Goal: Complete application form

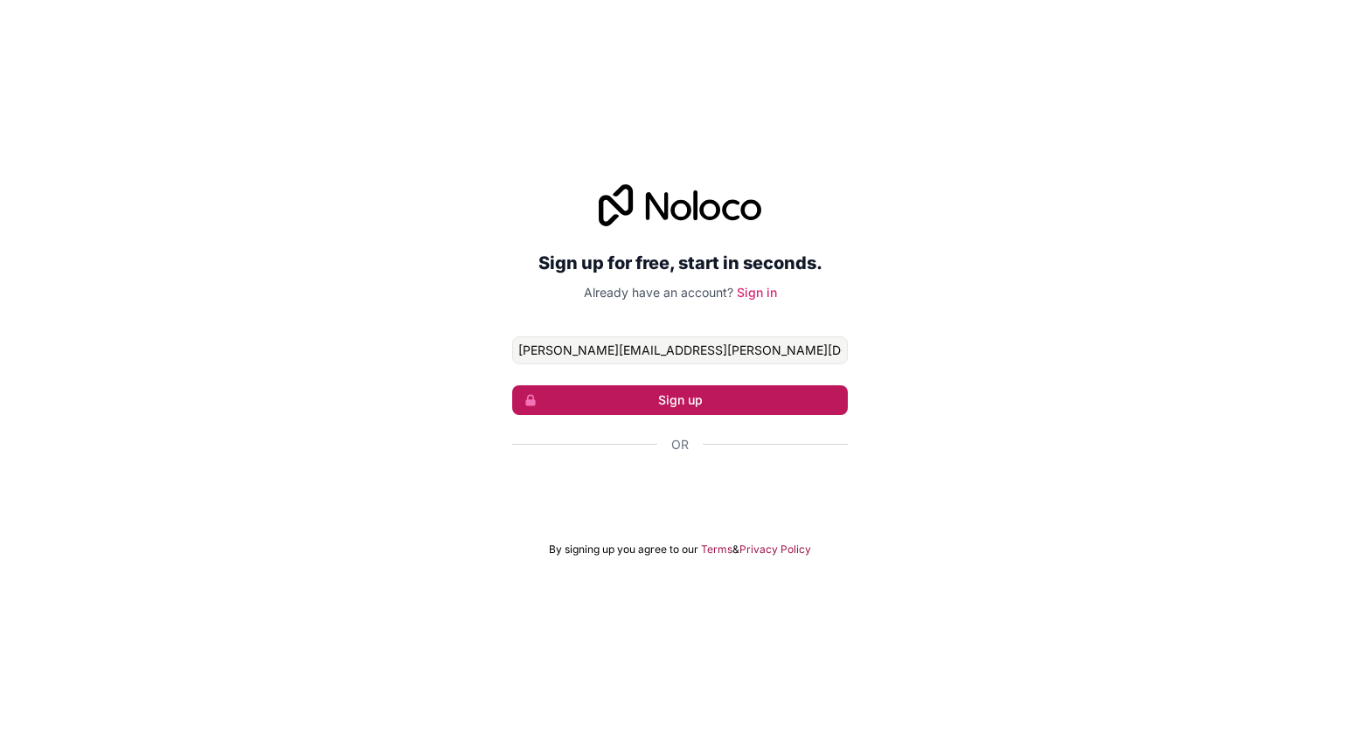
type input "[PERSON_NAME][EMAIL_ADDRESS][PERSON_NAME][DOMAIN_NAME]"
click at [628, 405] on button "Sign up" at bounding box center [680, 400] width 336 height 30
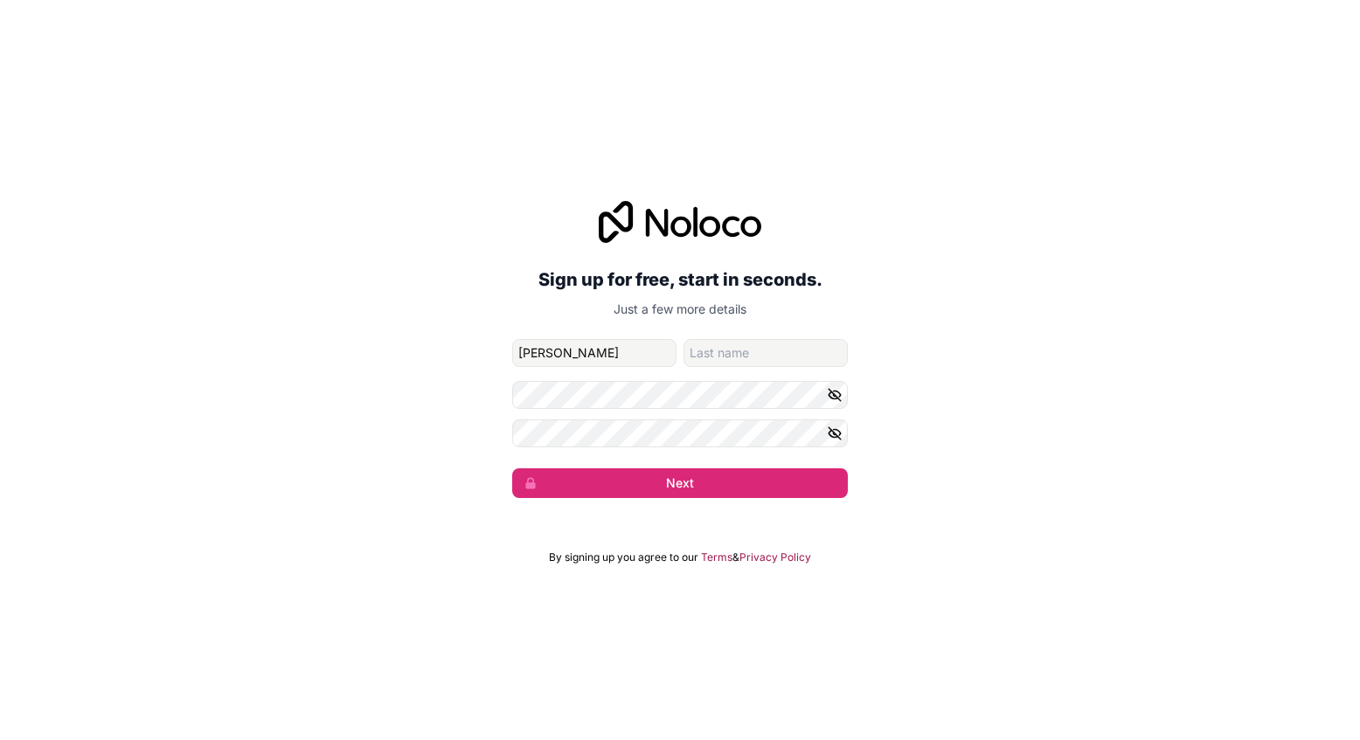
type input "[PERSON_NAME]"
type input "H"
click at [636, 476] on button "Next" at bounding box center [680, 484] width 336 height 30
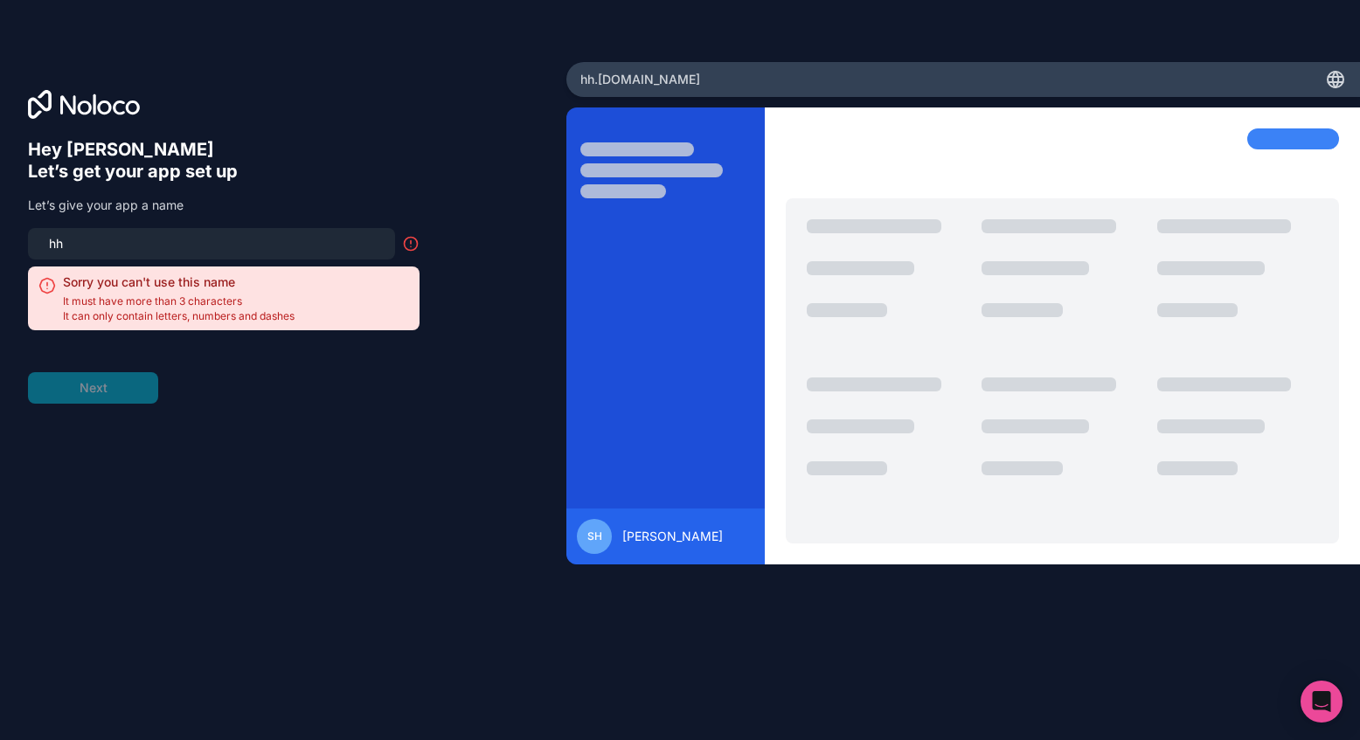
type input "h"
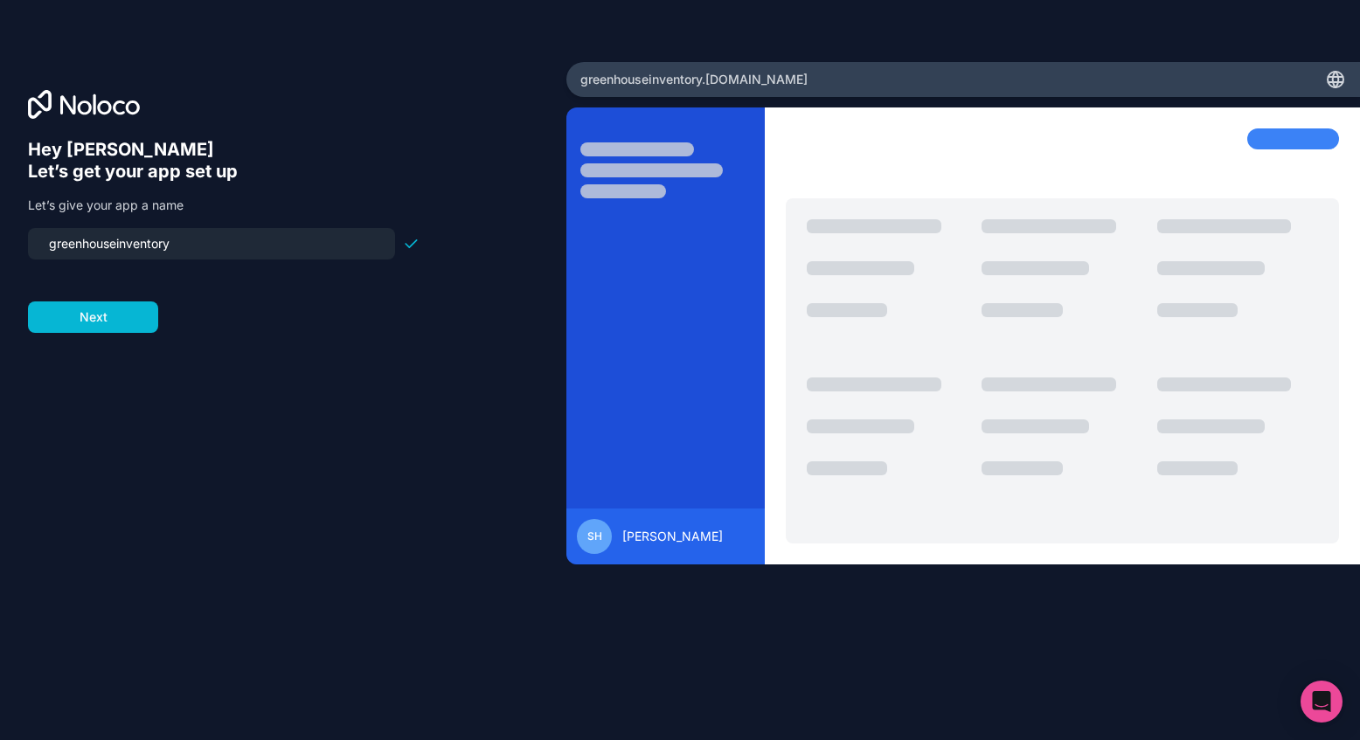
type input "greenhouse-inventory"
drag, startPoint x: 419, startPoint y: 431, endPoint x: 134, endPoint y: 318, distance: 306.4
click at [134, 318] on button "Next" at bounding box center [93, 317] width 130 height 31
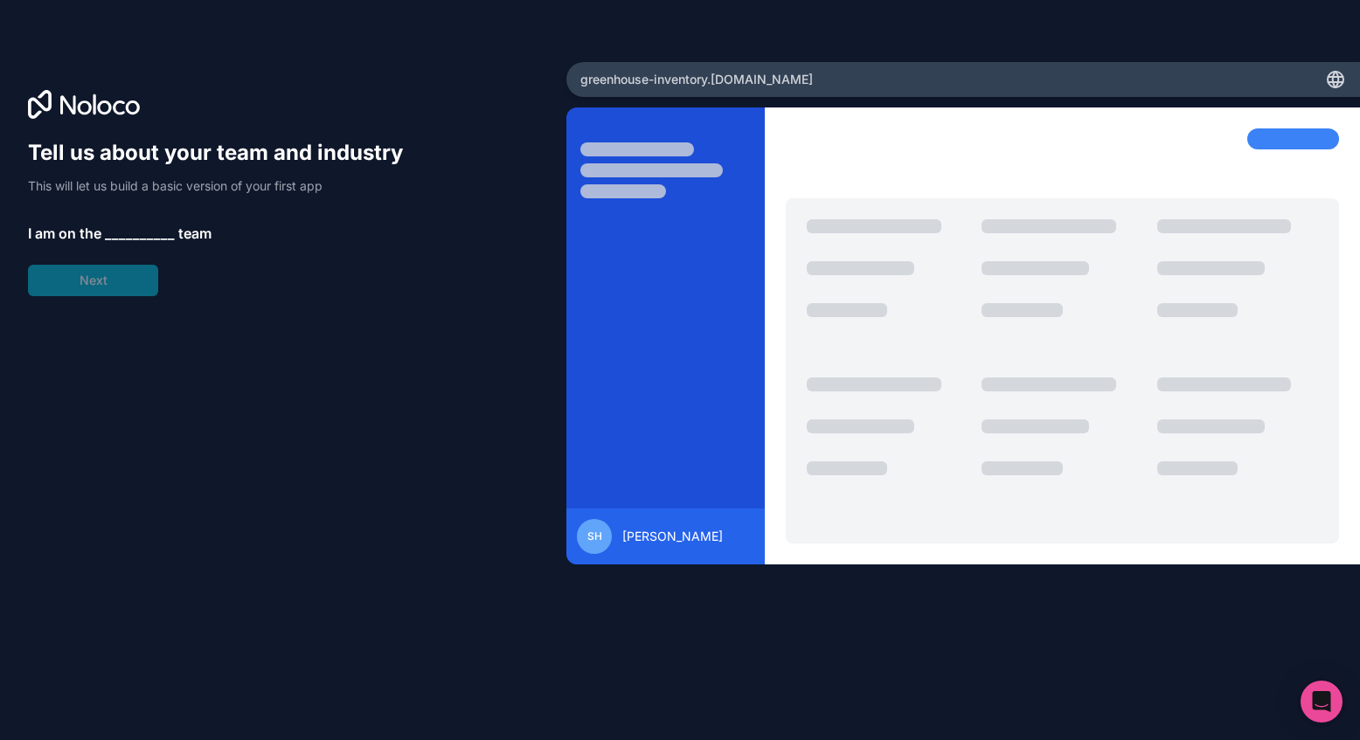
click at [139, 240] on span "__________" at bounding box center [140, 233] width 70 height 21
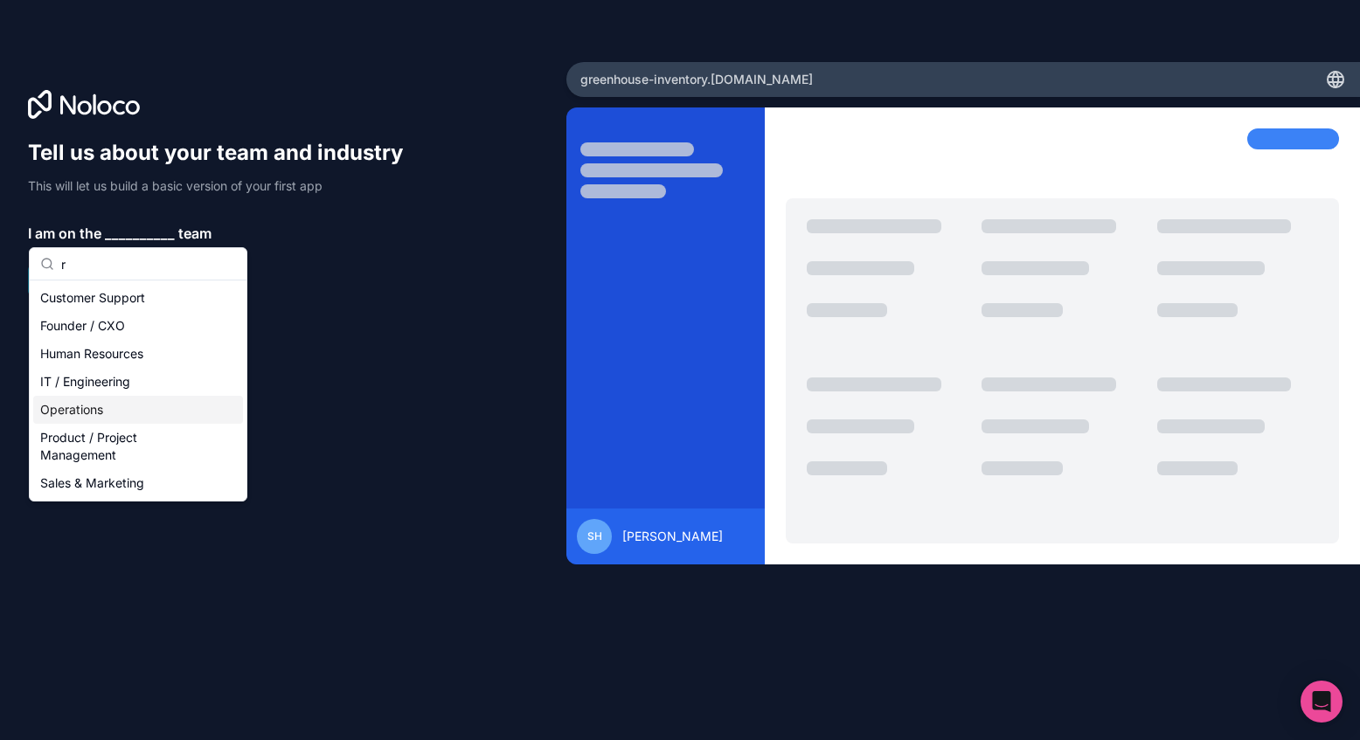
type input "r"
click at [78, 412] on div "Operations" at bounding box center [138, 410] width 210 height 28
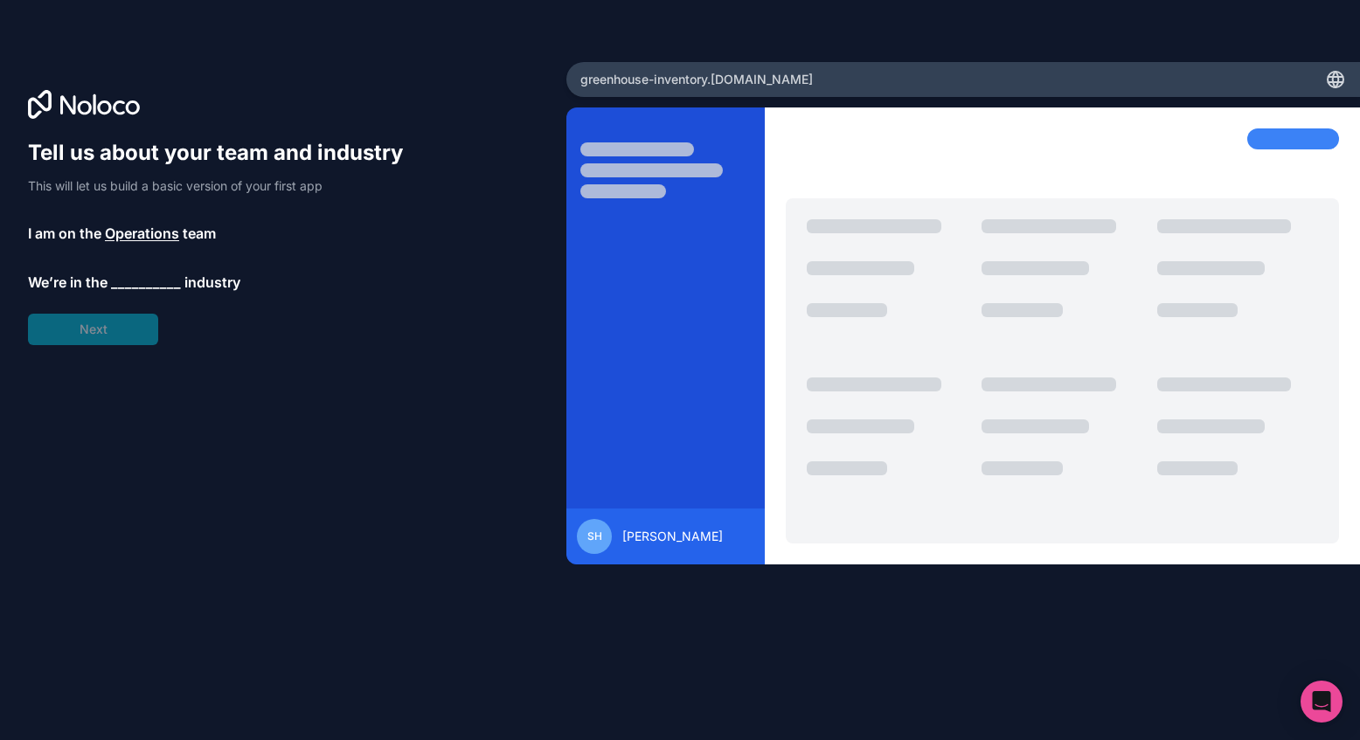
click at [143, 275] on span "__________" at bounding box center [146, 282] width 70 height 21
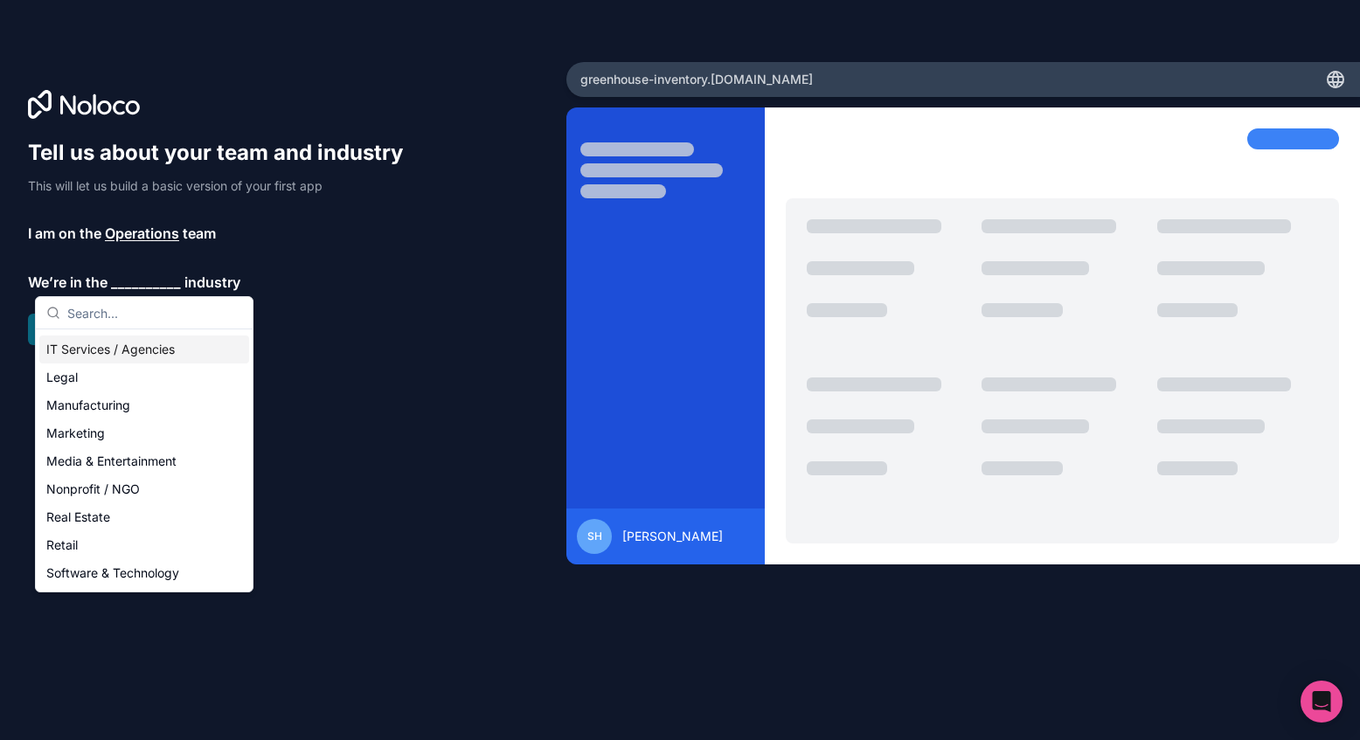
scroll to position [197, 0]
click at [133, 492] on div "Nonprofit / NGO" at bounding box center [144, 486] width 210 height 28
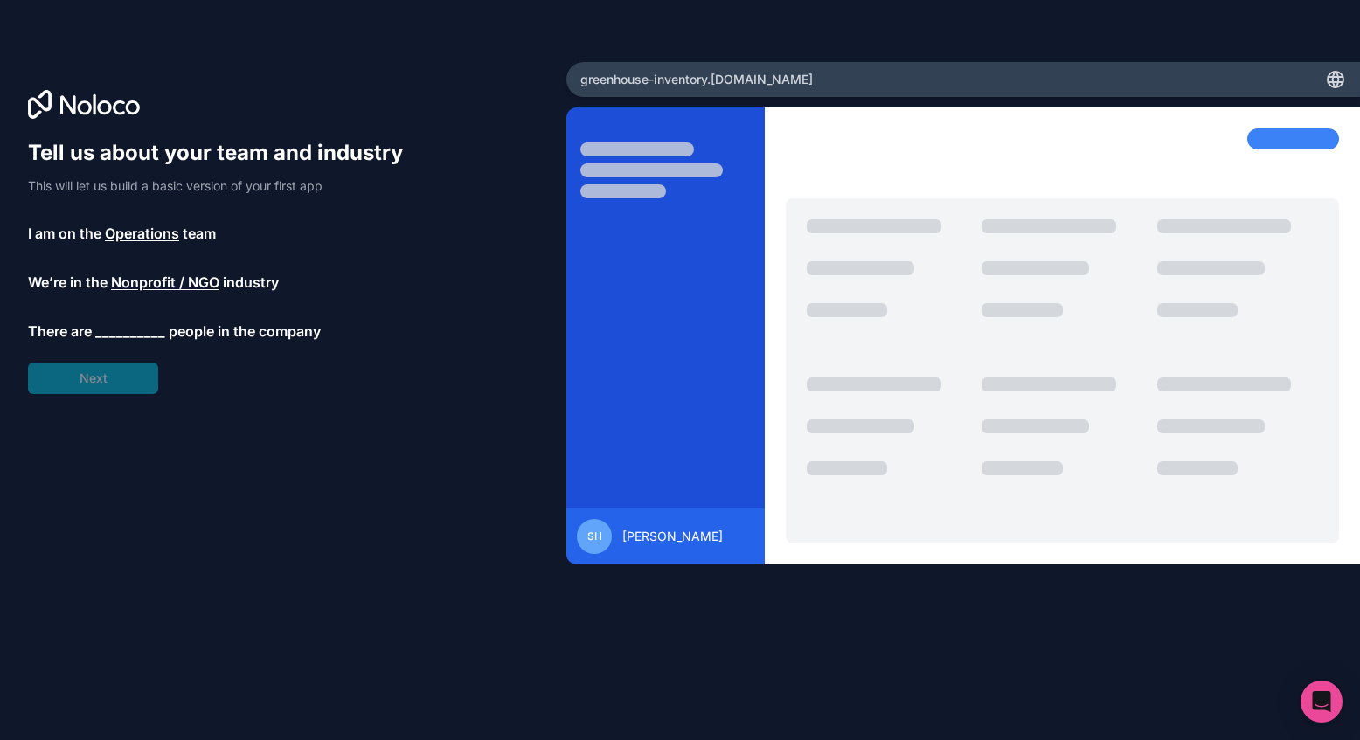
click at [141, 335] on span "__________" at bounding box center [130, 331] width 70 height 21
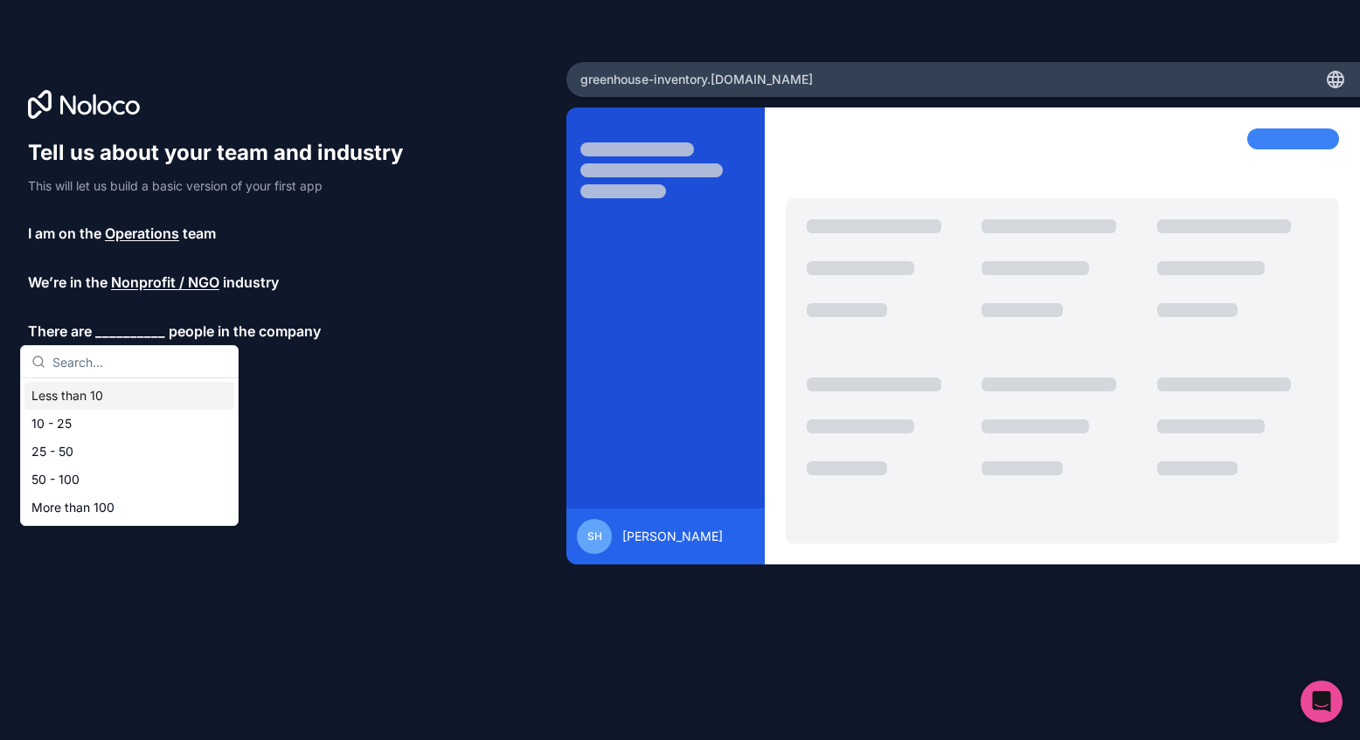
click at [95, 398] on div "Less than 10" at bounding box center [129, 396] width 210 height 28
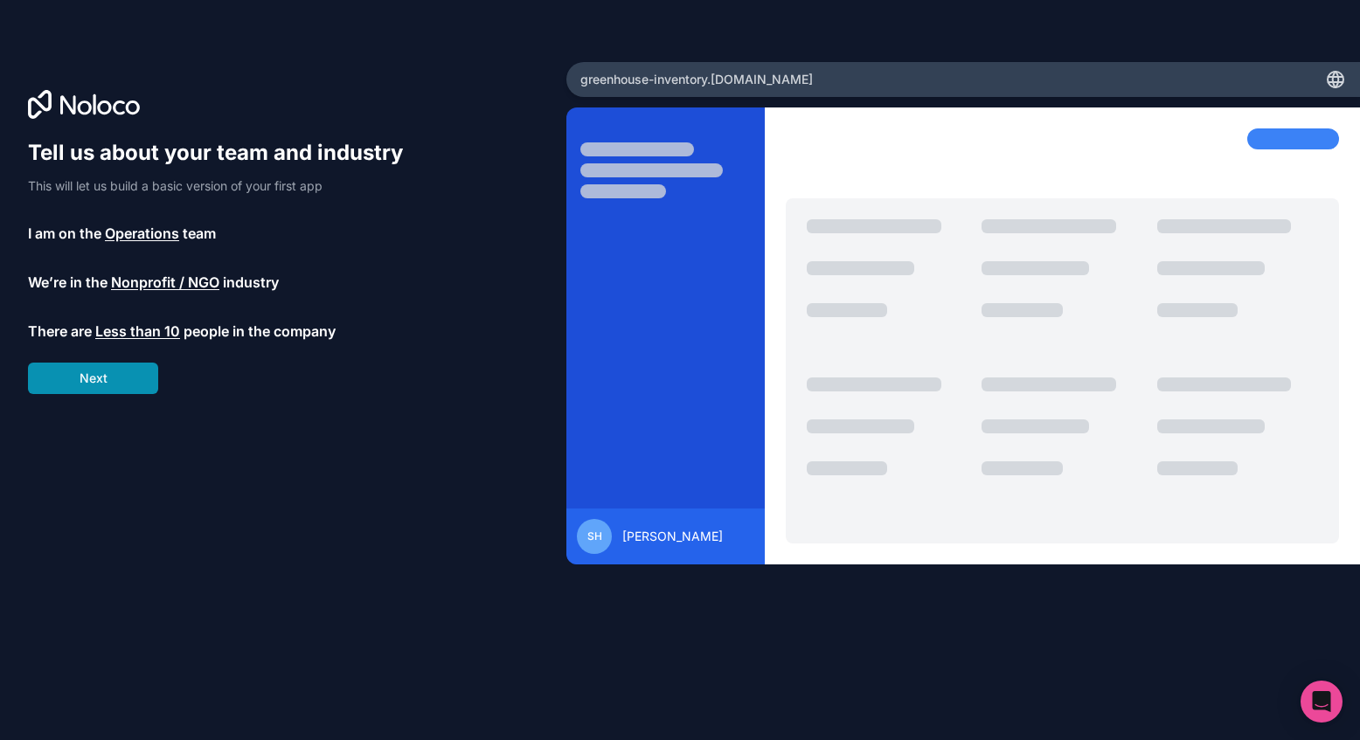
click at [110, 385] on button "Next" at bounding box center [93, 378] width 130 height 31
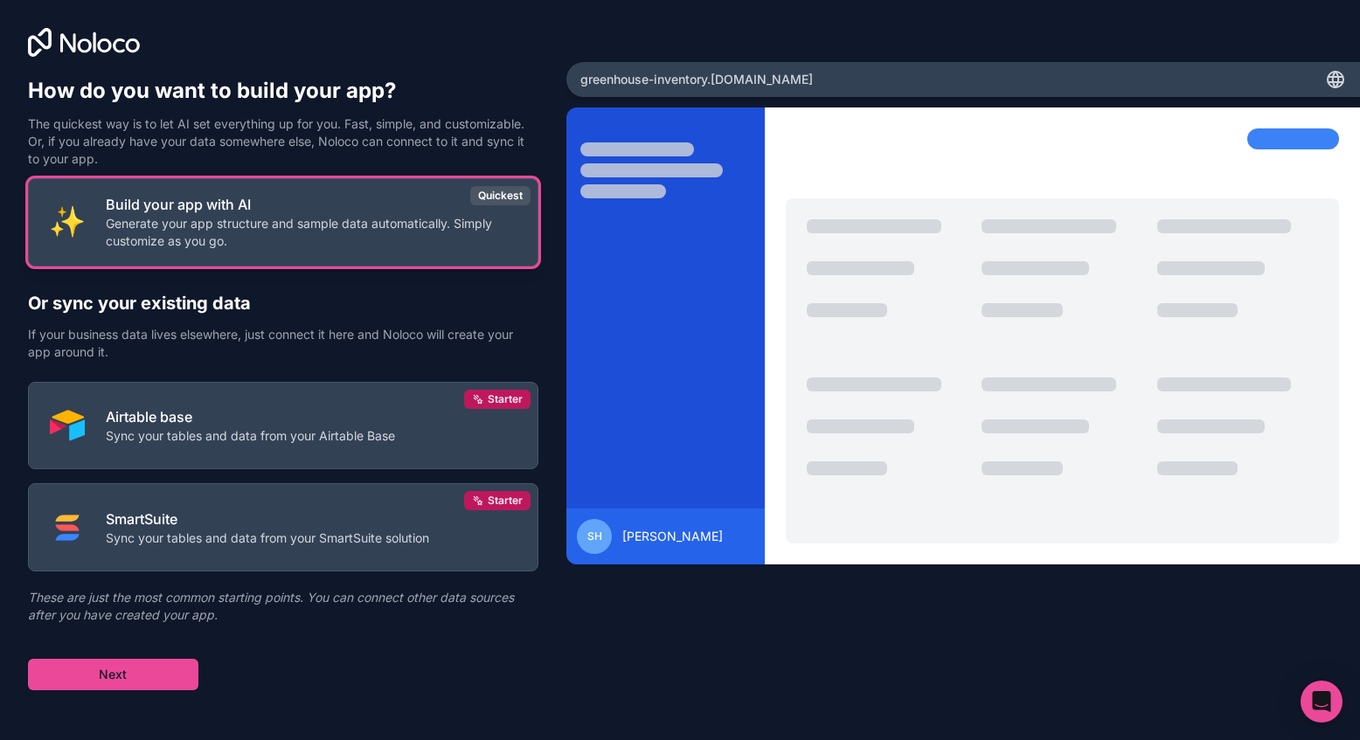
click at [329, 227] on p "Generate your app structure and sample data automatically. Simply customize as …" at bounding box center [311, 232] width 411 height 35
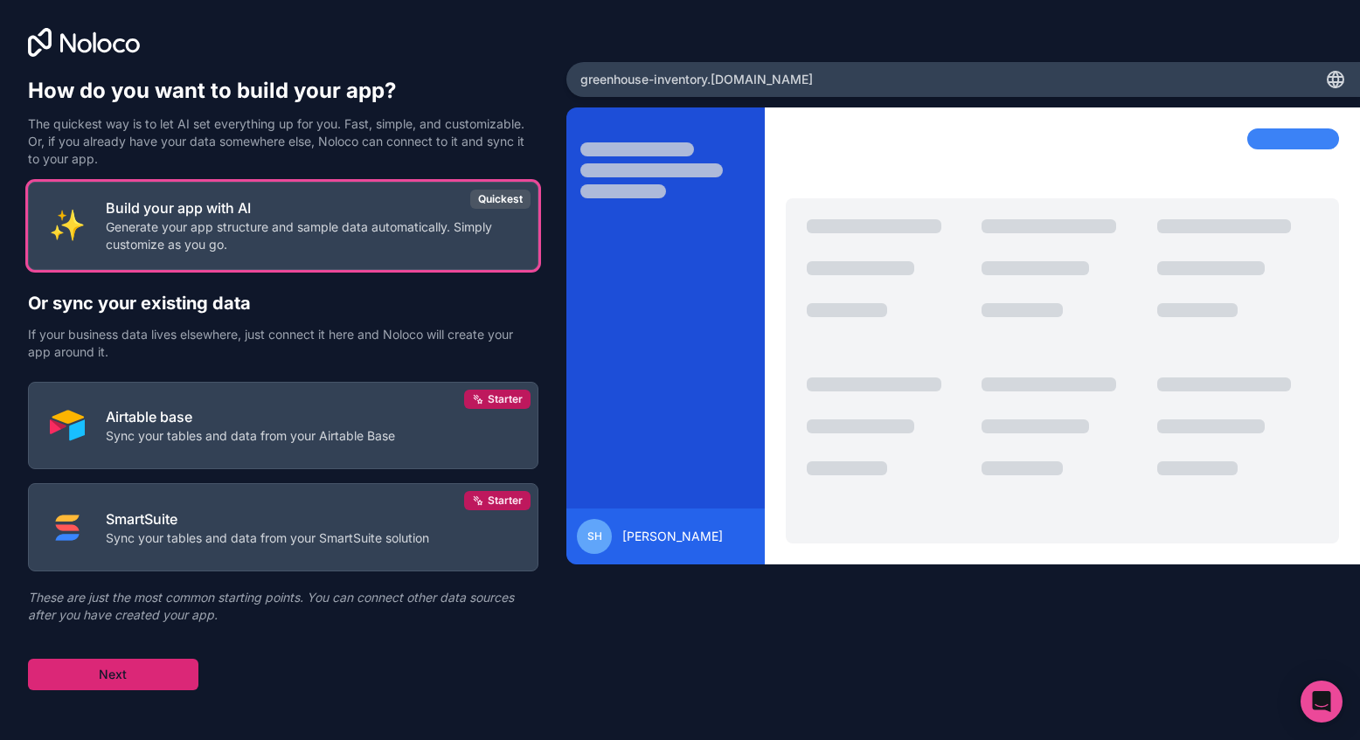
click at [110, 676] on button "Next" at bounding box center [113, 674] width 170 height 31
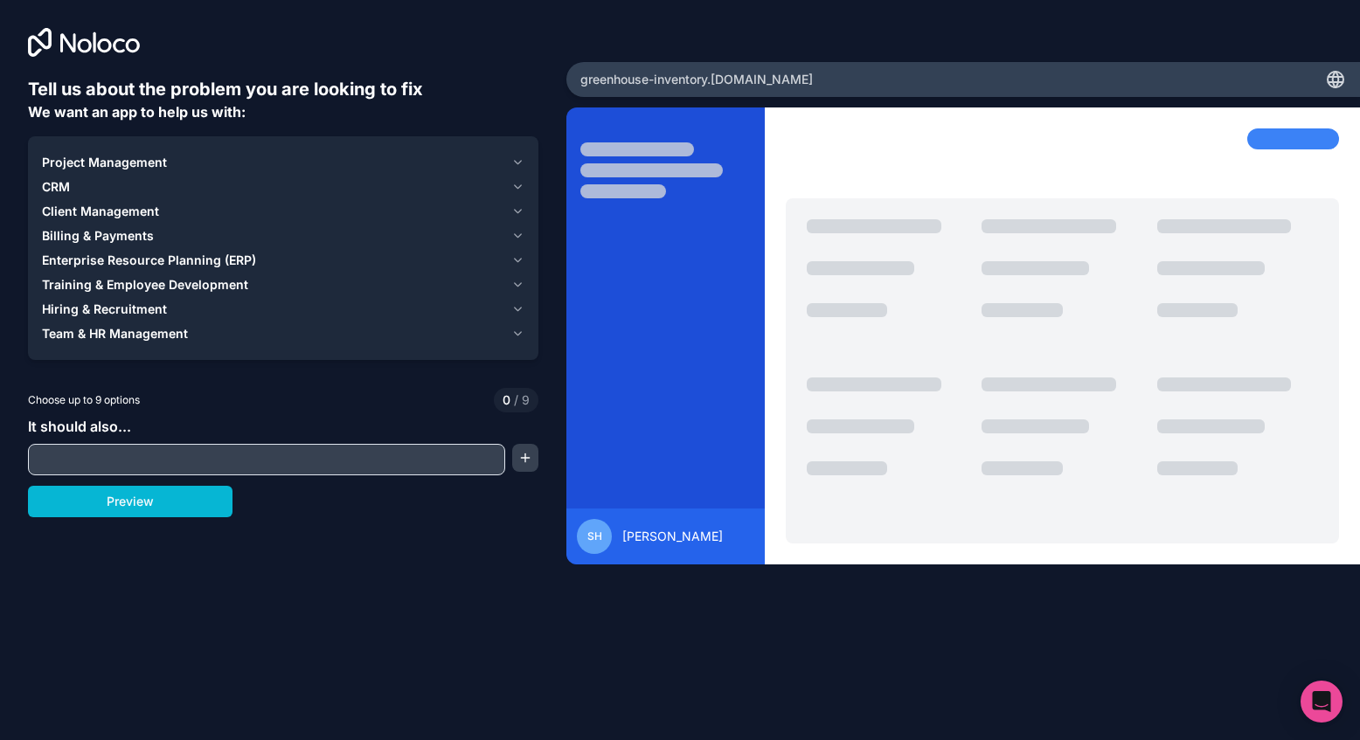
click at [184, 156] on div "Project Management" at bounding box center [273, 162] width 462 height 17
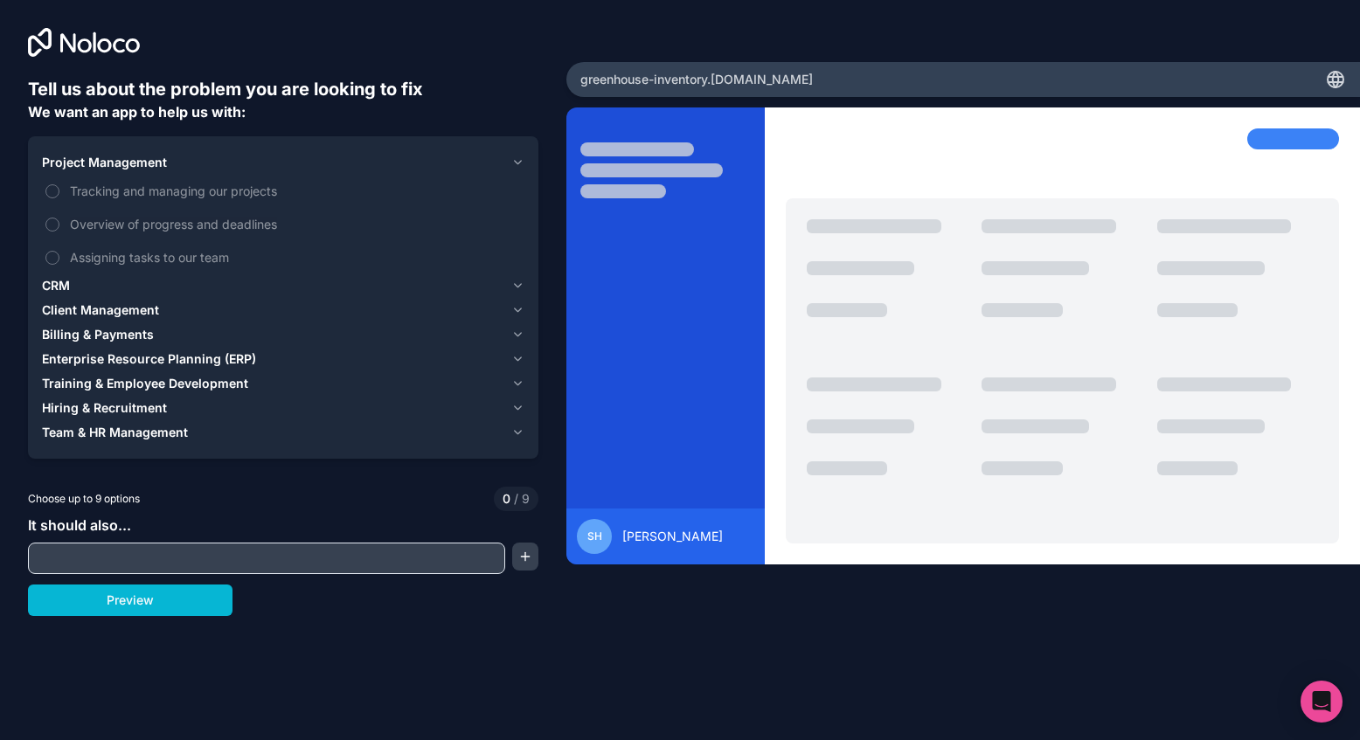
click at [132, 289] on div "CRM" at bounding box center [273, 285] width 462 height 17
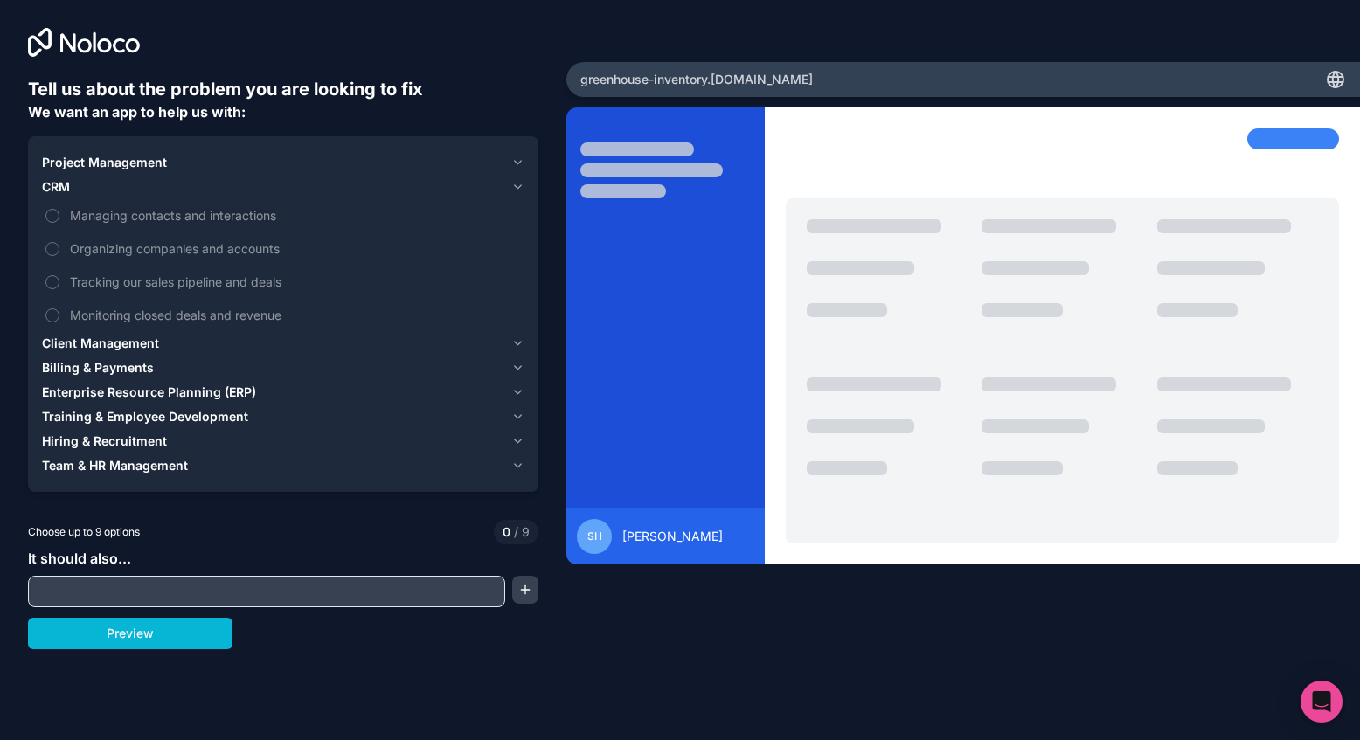
click at [139, 349] on span "Client Management" at bounding box center [100, 343] width 117 height 17
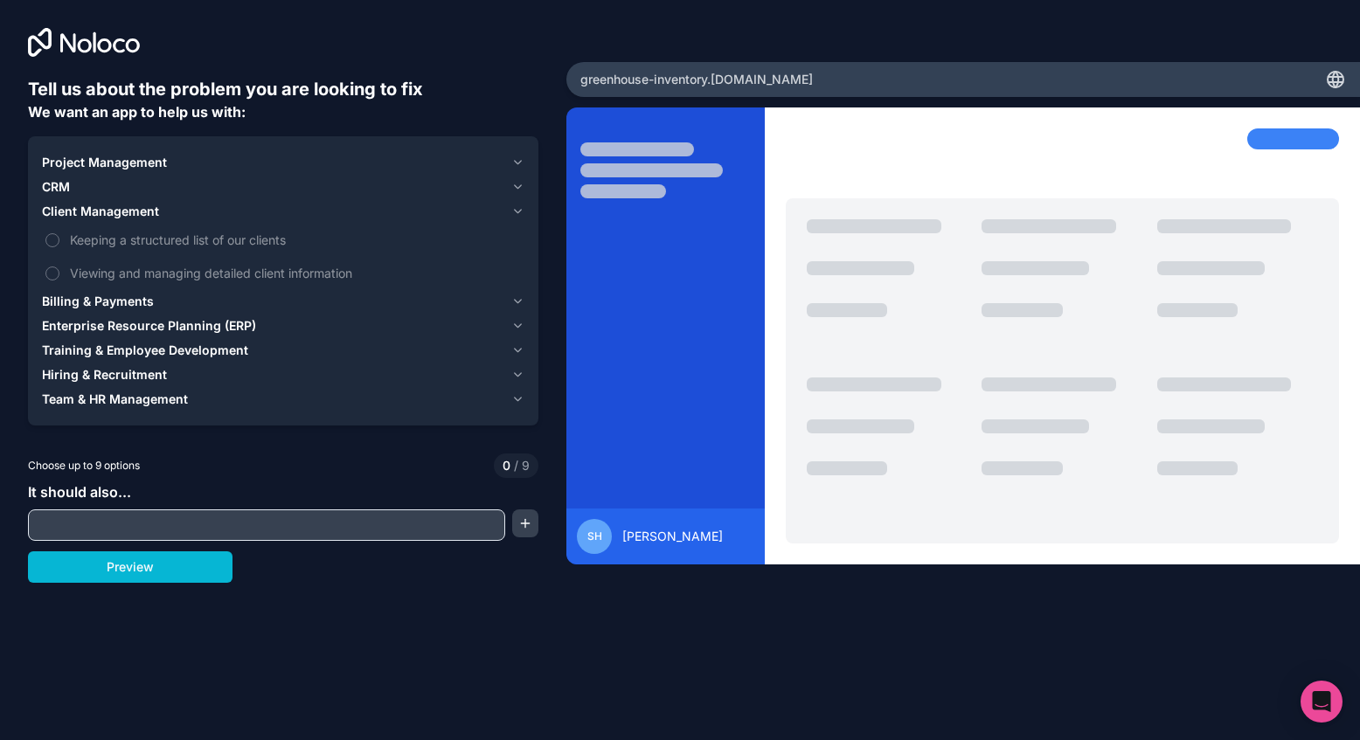
click at [155, 302] on div "Billing & Payments" at bounding box center [273, 301] width 462 height 17
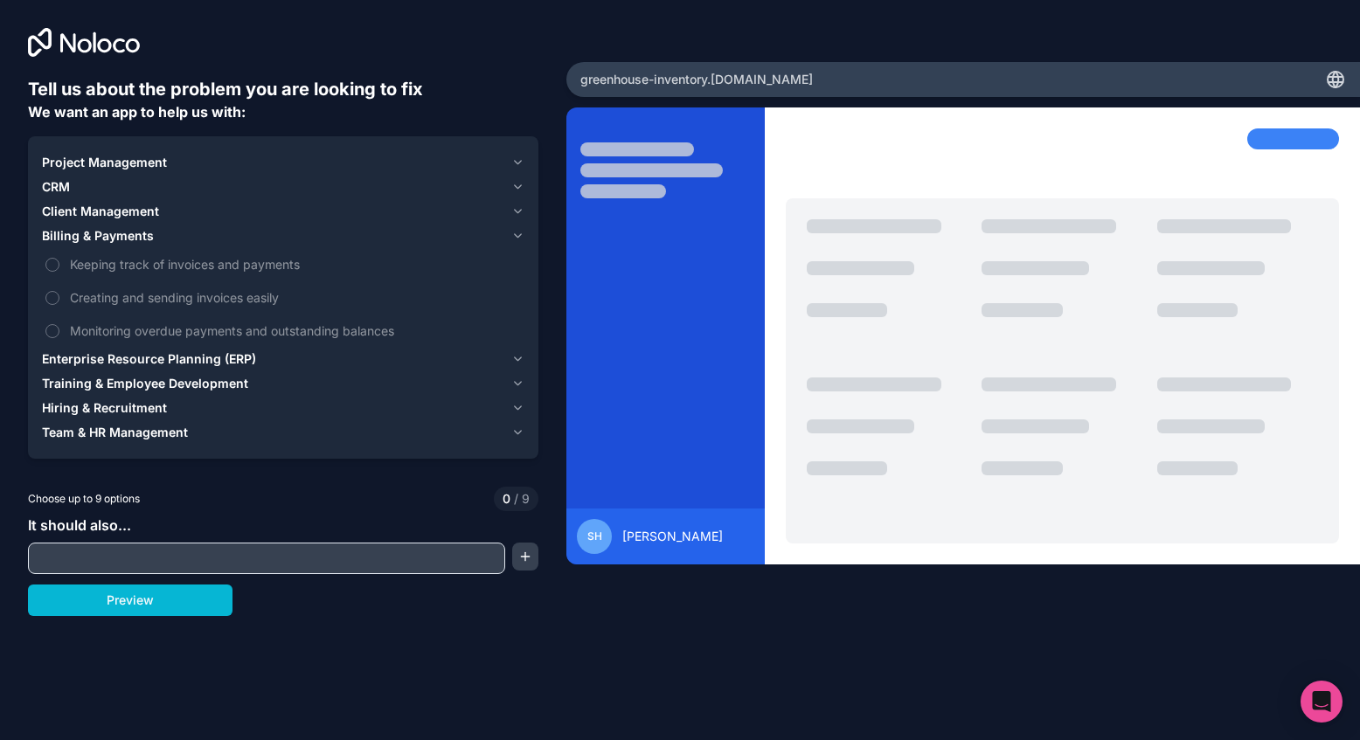
click at [126, 187] on div "CRM" at bounding box center [273, 186] width 462 height 17
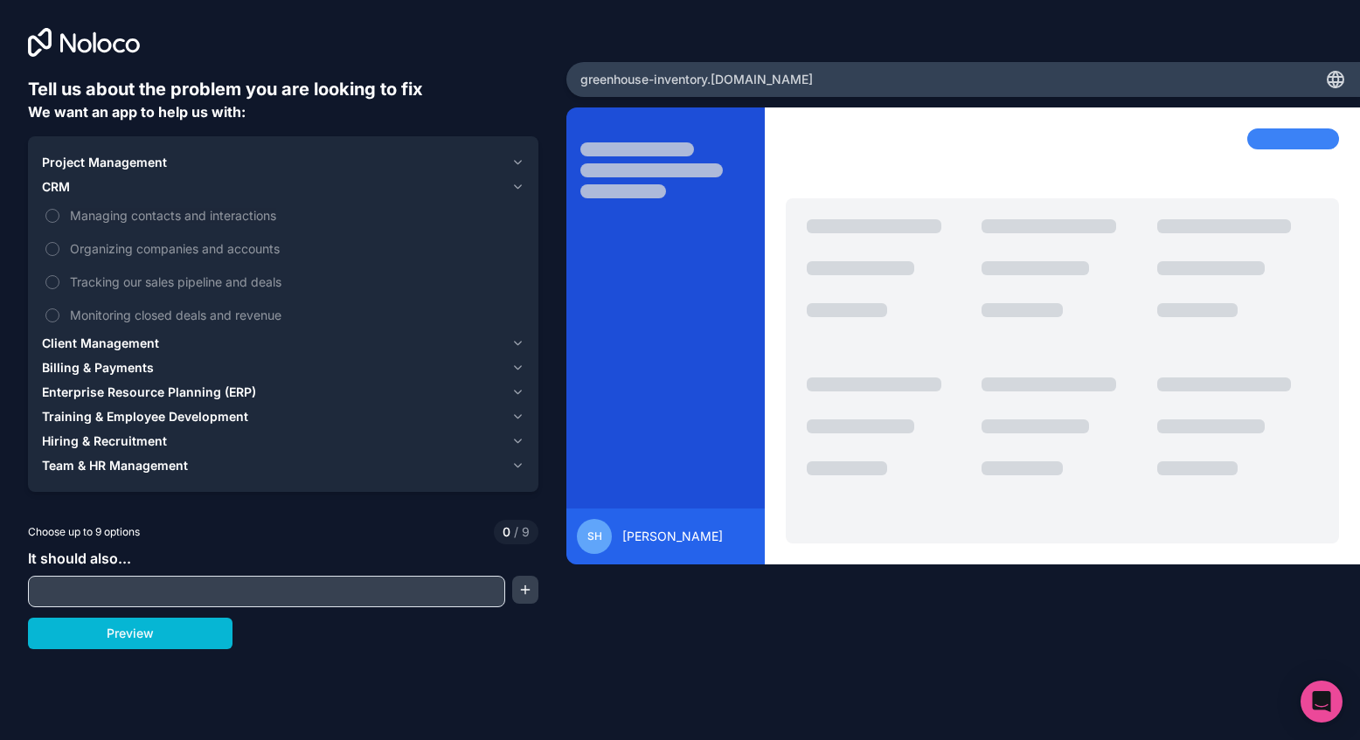
click at [131, 161] on span "Project Management" at bounding box center [104, 162] width 125 height 17
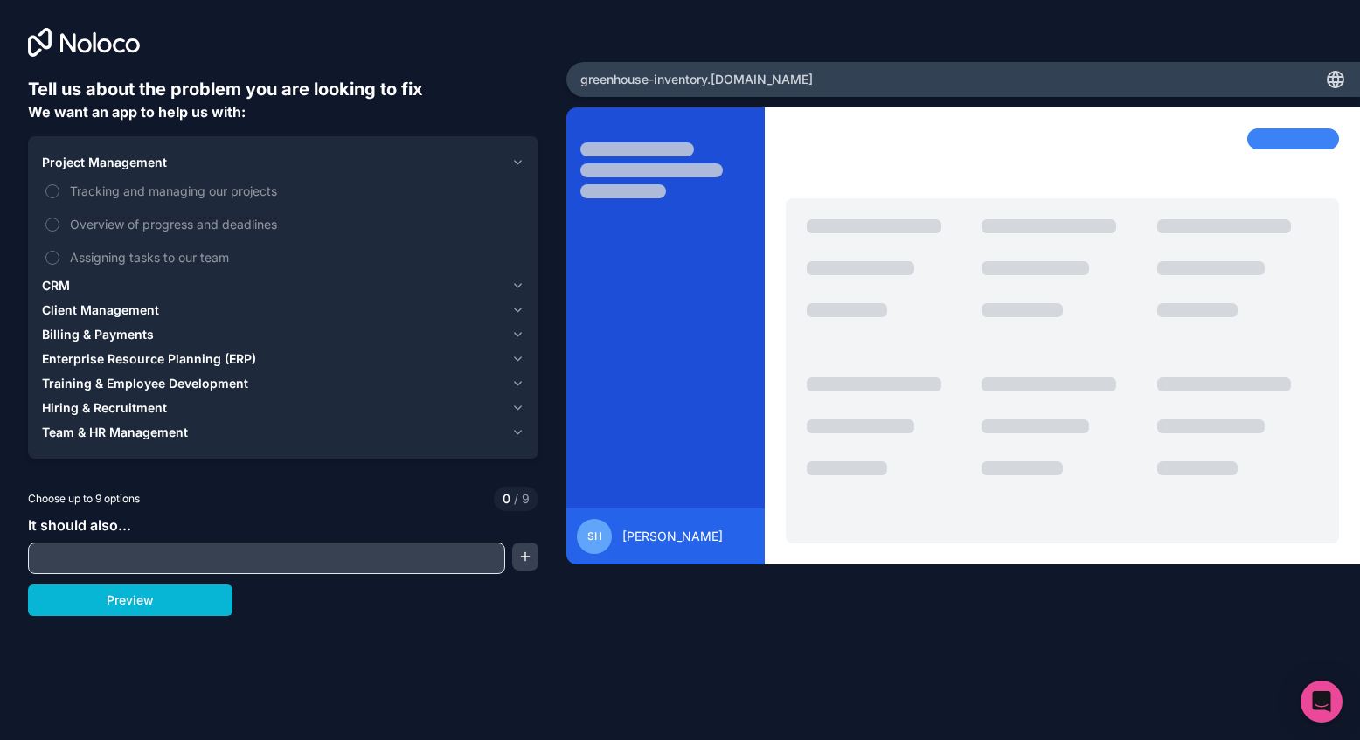
click at [114, 418] on button "Hiring & Recruitment" at bounding box center [283, 408] width 482 height 24
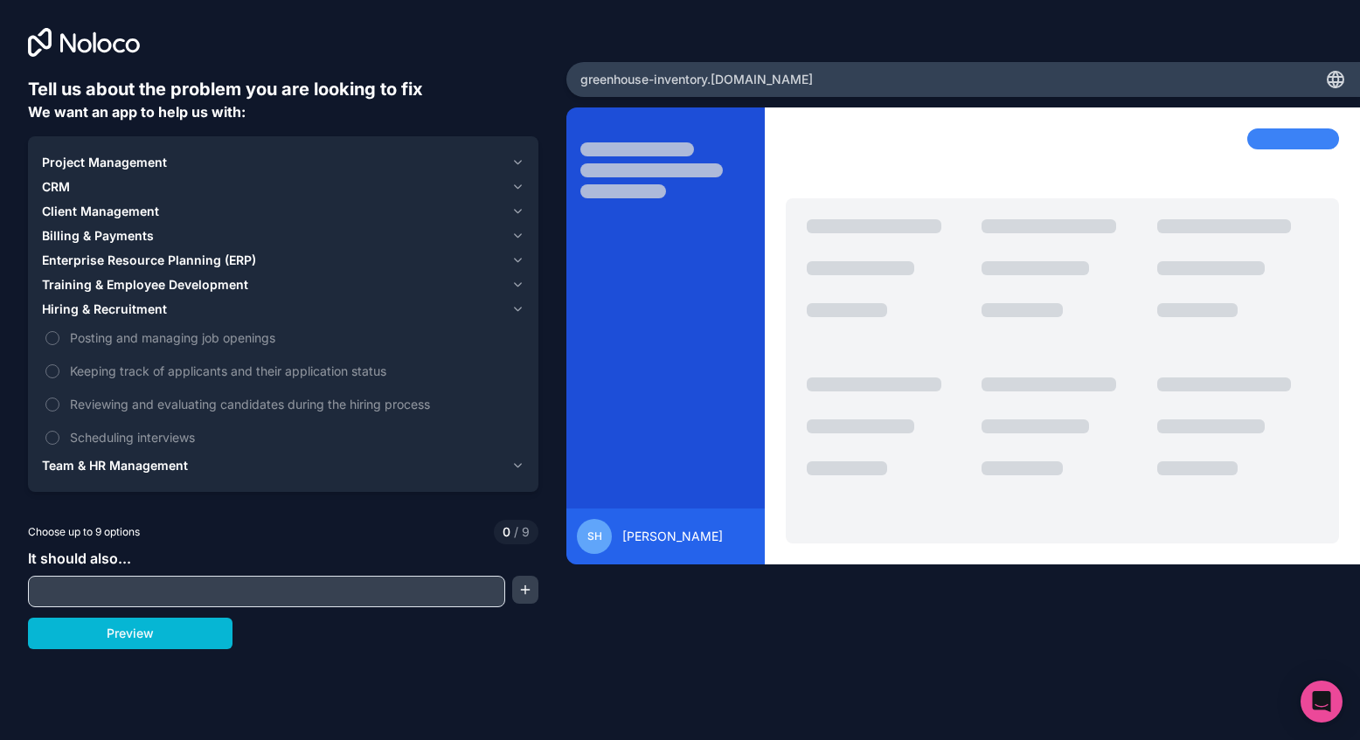
click at [133, 462] on span "Team & HR Management" at bounding box center [115, 465] width 146 height 17
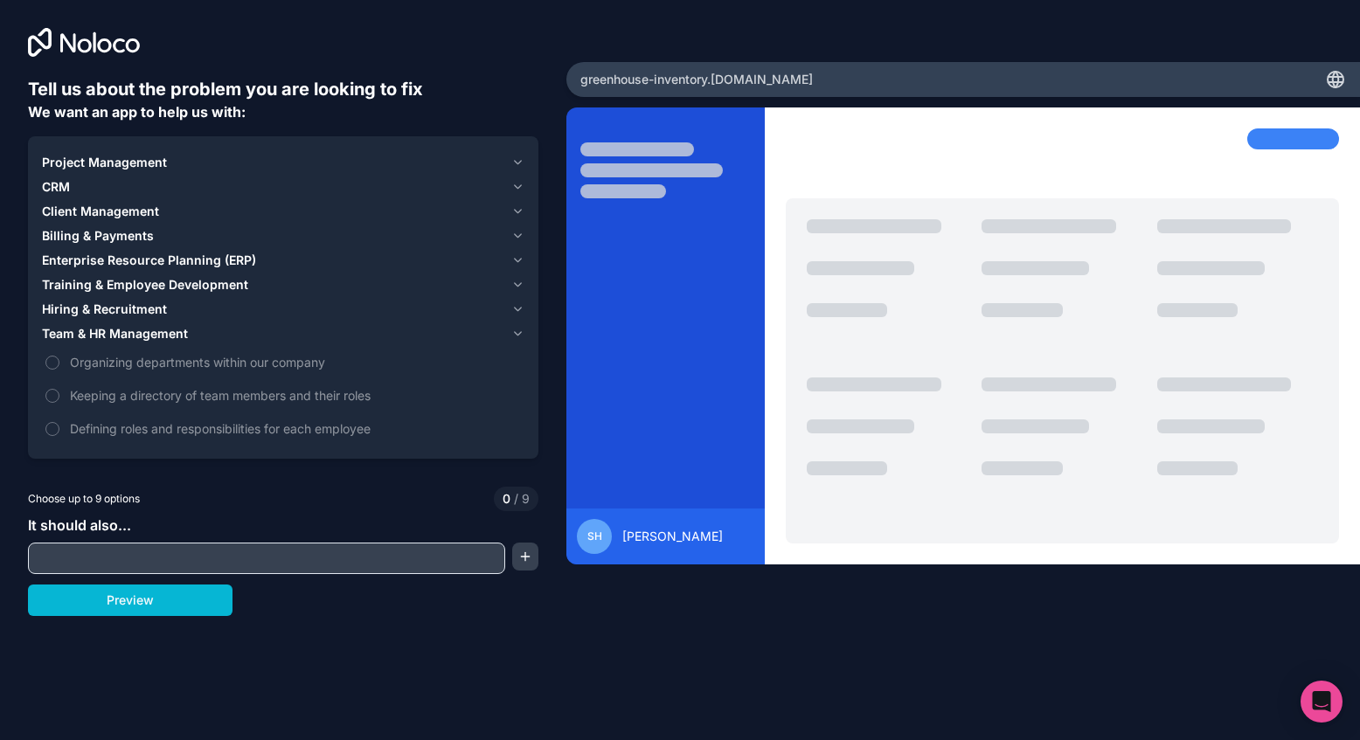
click at [148, 310] on span "Hiring & Recruitment" at bounding box center [104, 309] width 125 height 17
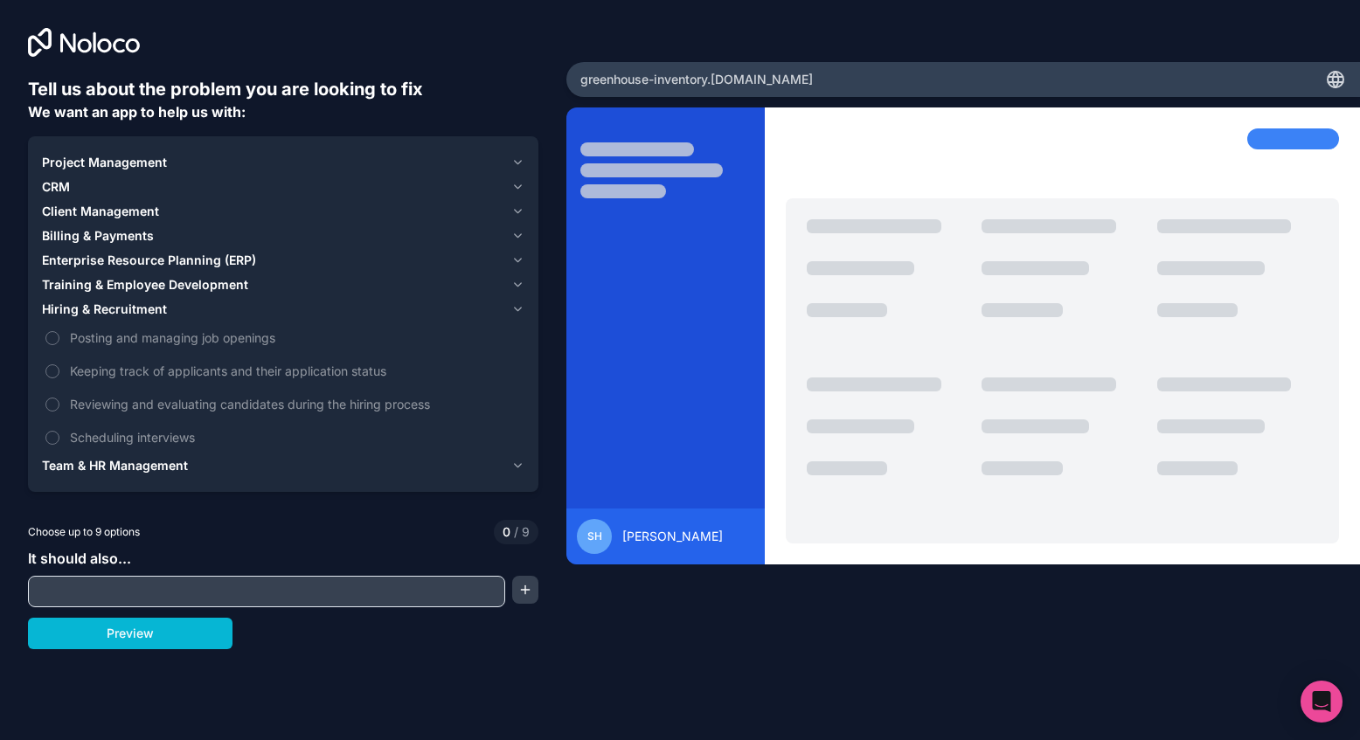
click at [163, 277] on span "Training & Employee Development" at bounding box center [145, 284] width 206 height 17
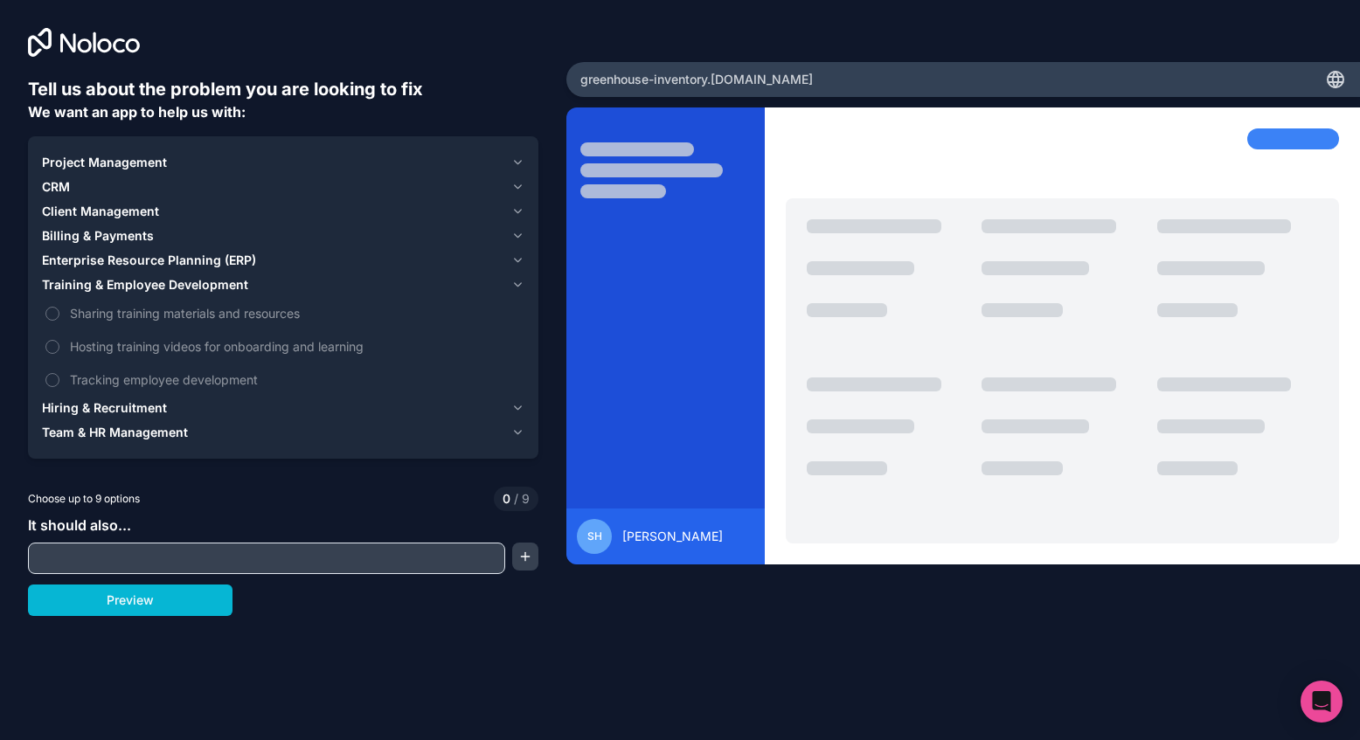
click at [168, 262] on span "Enterprise Resource Planning (ERP)" at bounding box center [149, 260] width 214 height 17
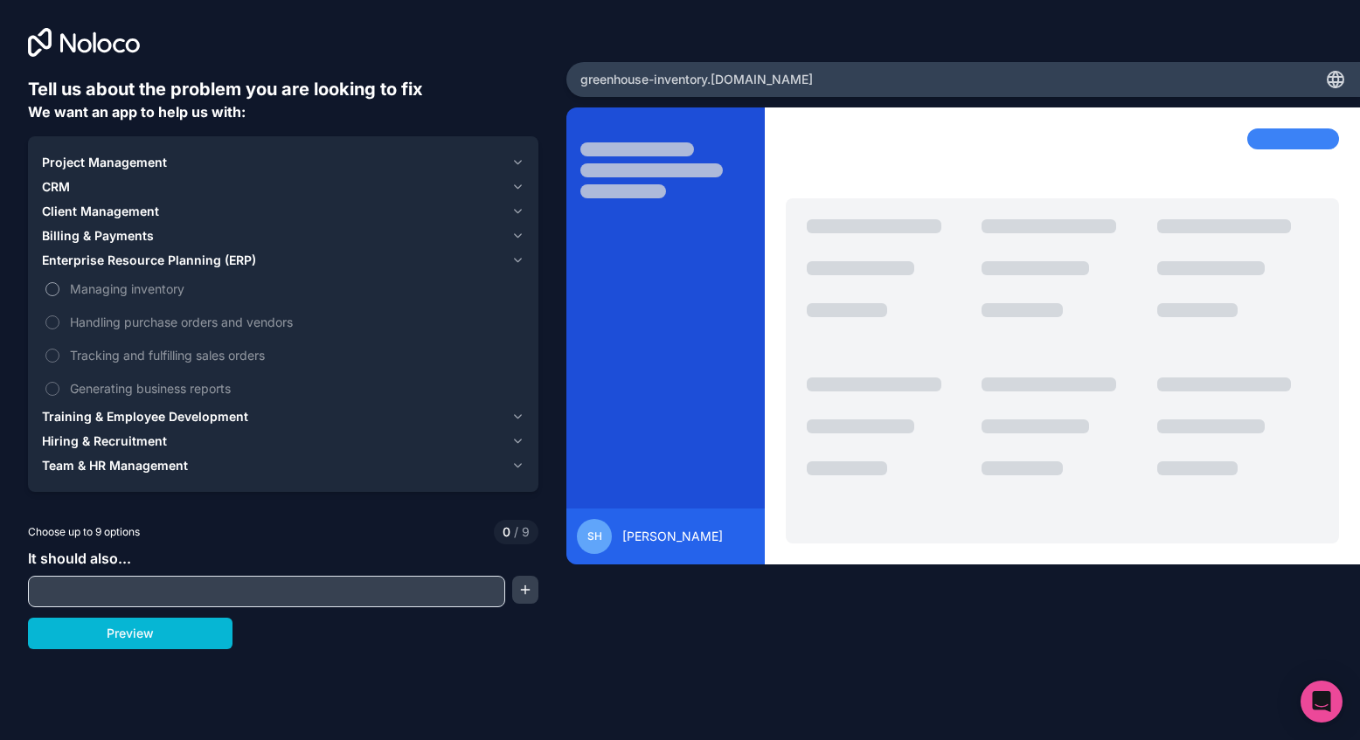
click at [53, 288] on button "Managing inventory" at bounding box center [52, 289] width 14 height 14
click at [135, 597] on input "text" at bounding box center [266, 592] width 469 height 24
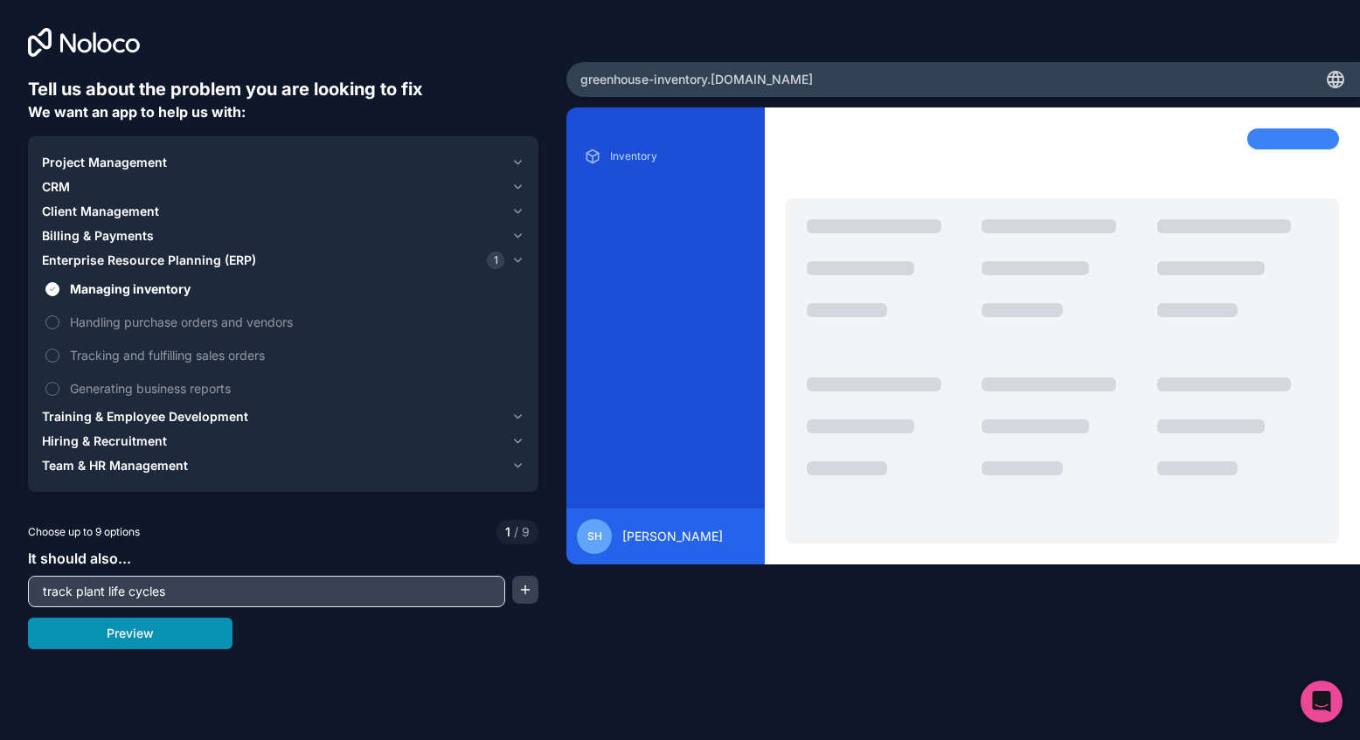
type input "track plant life cycles"
click at [127, 631] on button "Preview" at bounding box center [130, 633] width 205 height 31
click at [55, 357] on button "Tracking and fulfilling sales orders" at bounding box center [52, 356] width 14 height 14
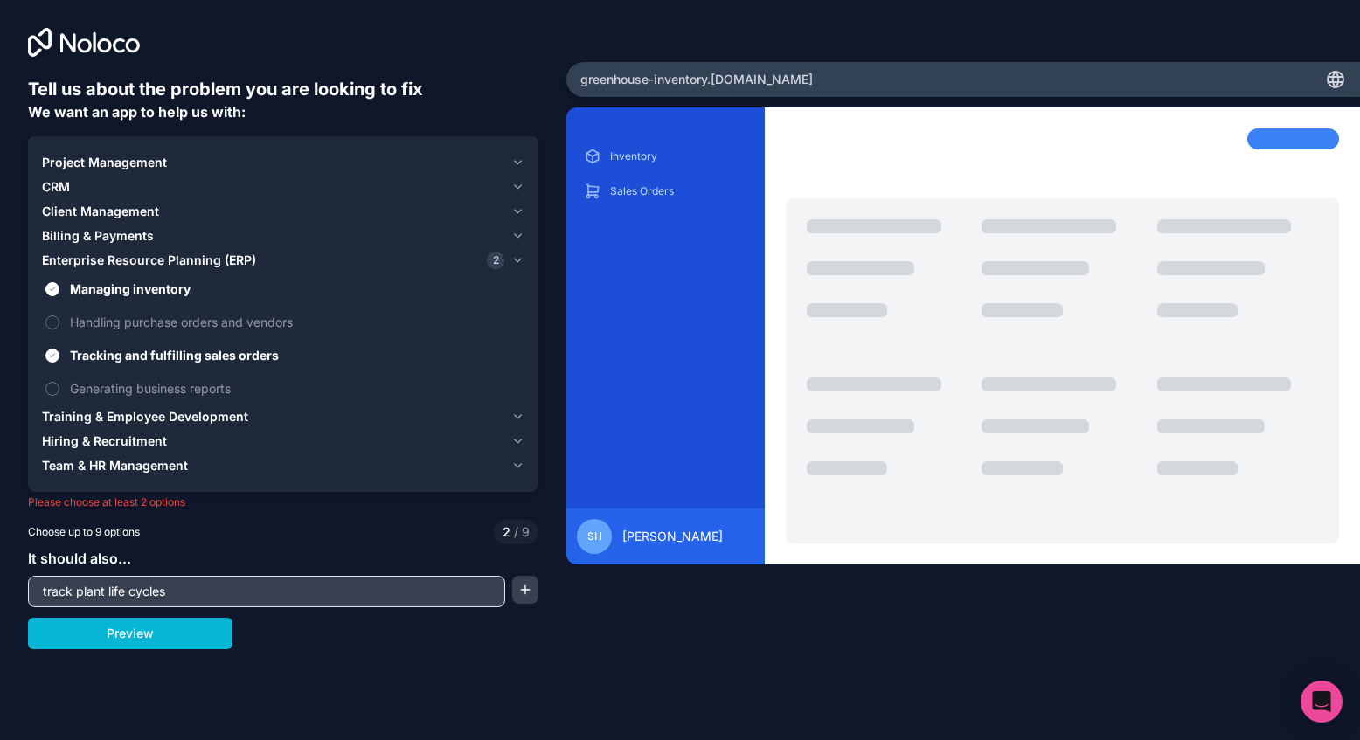
click at [164, 163] on span "Project Management" at bounding box center [104, 162] width 125 height 17
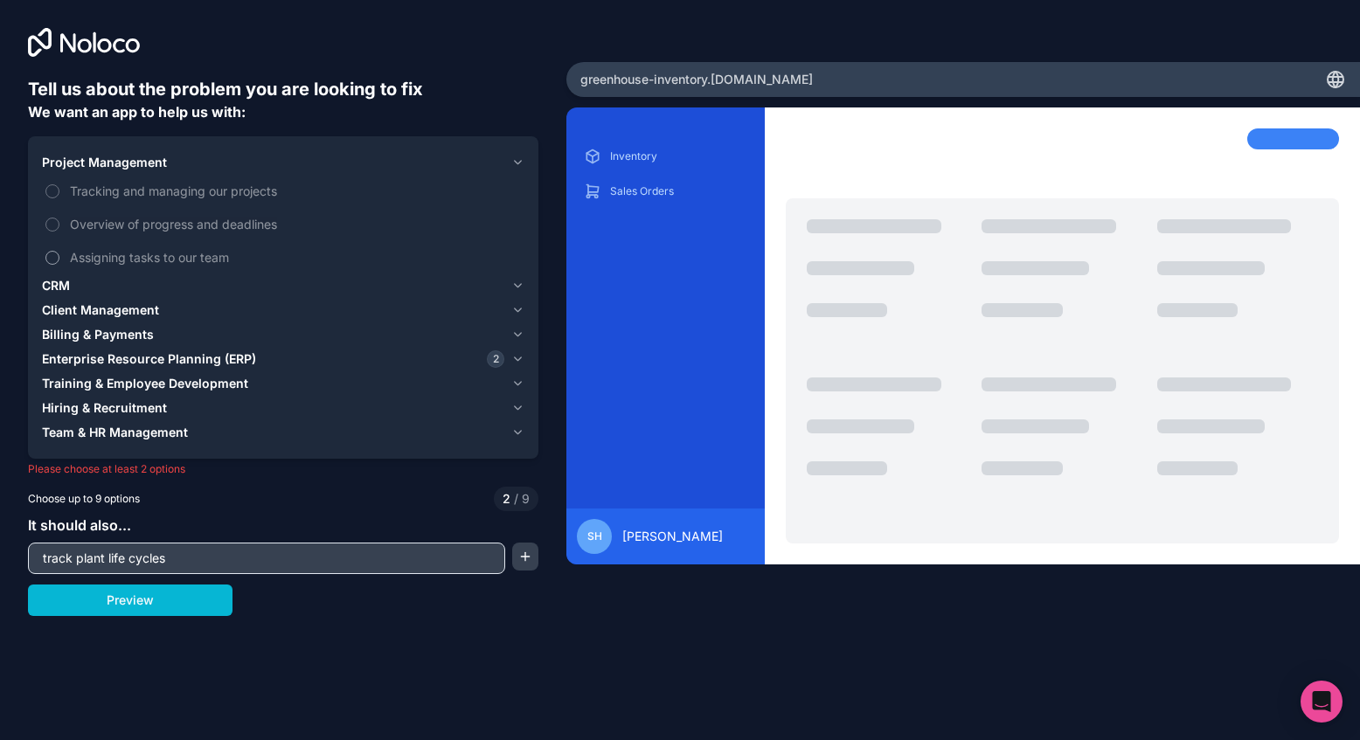
click at [56, 254] on button "Assigning tasks to our team" at bounding box center [52, 258] width 14 height 14
click at [95, 357] on span "Enterprise Resource Planning (ERP)" at bounding box center [149, 359] width 214 height 17
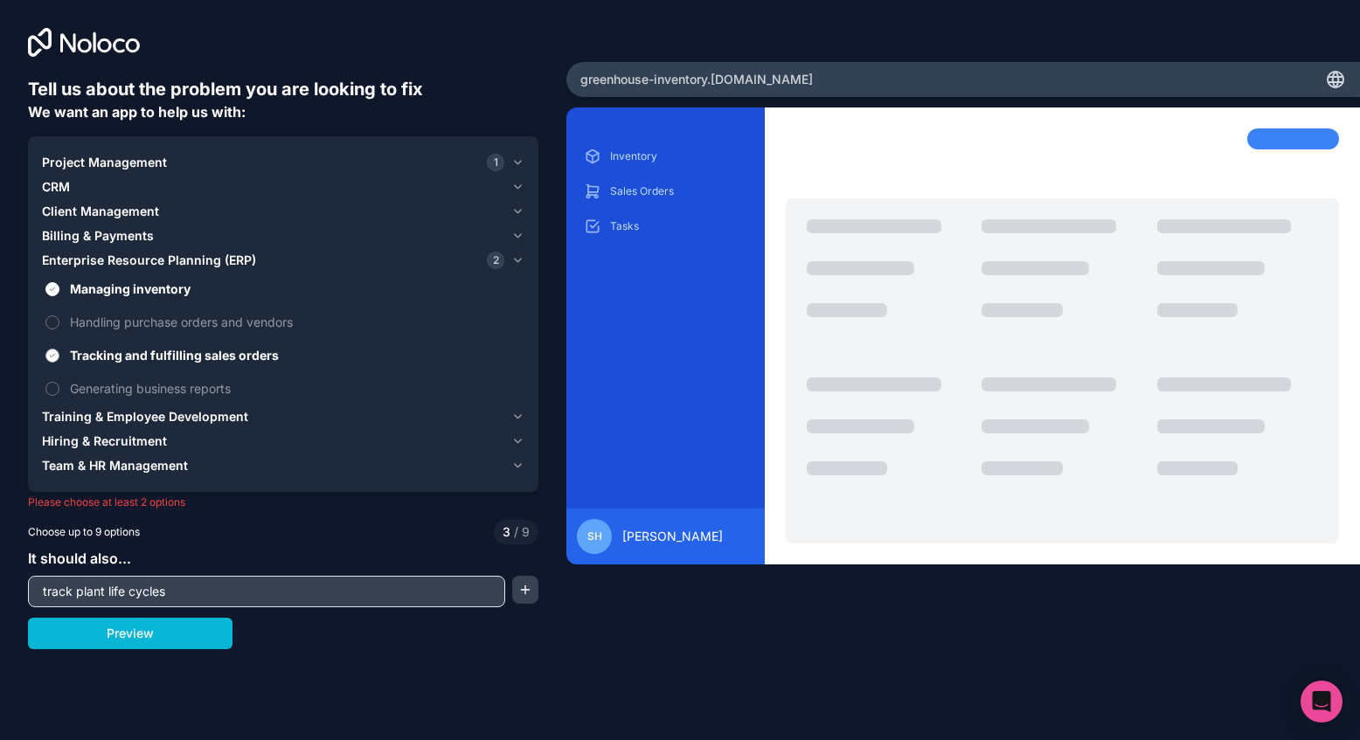
click at [53, 351] on button "Tracking and fulfilling sales orders" at bounding box center [52, 356] width 14 height 14
click at [158, 156] on span "Project Management" at bounding box center [104, 162] width 125 height 17
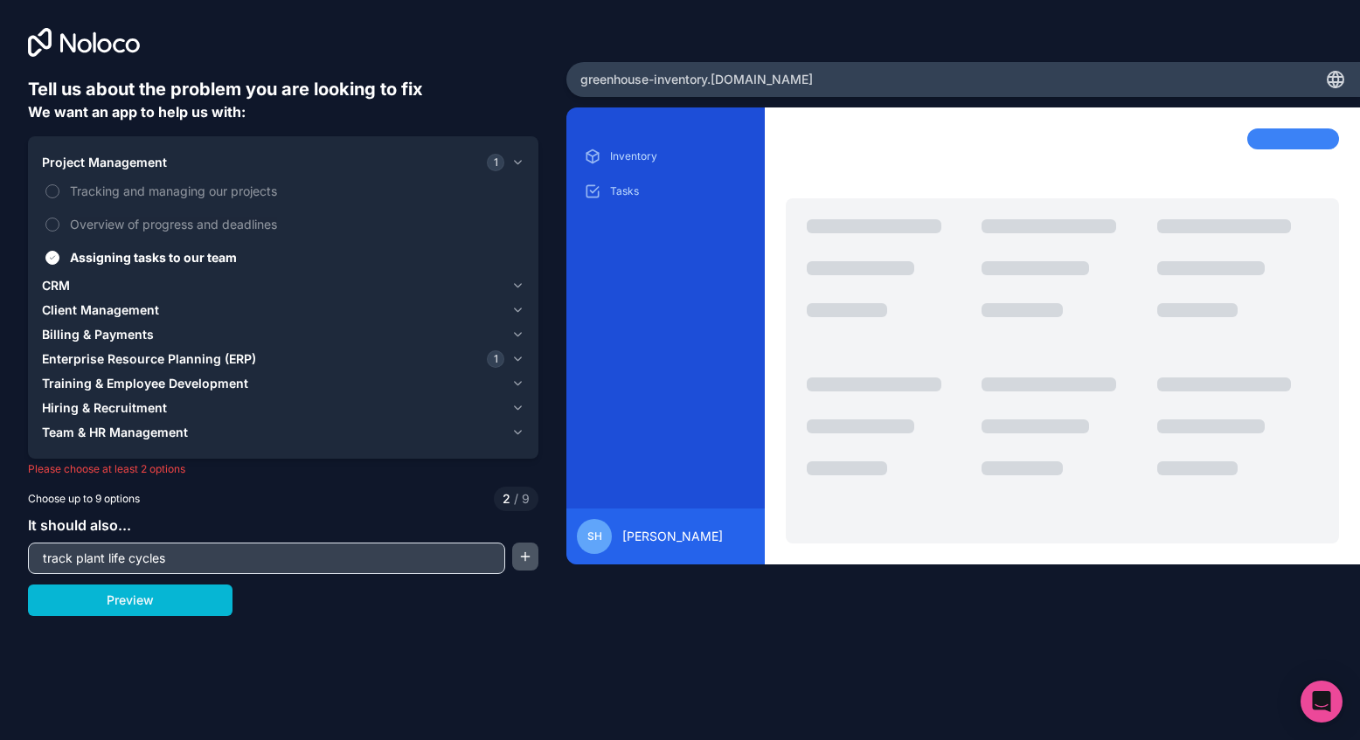
click at [523, 556] on button "button" at bounding box center [525, 557] width 26 height 28
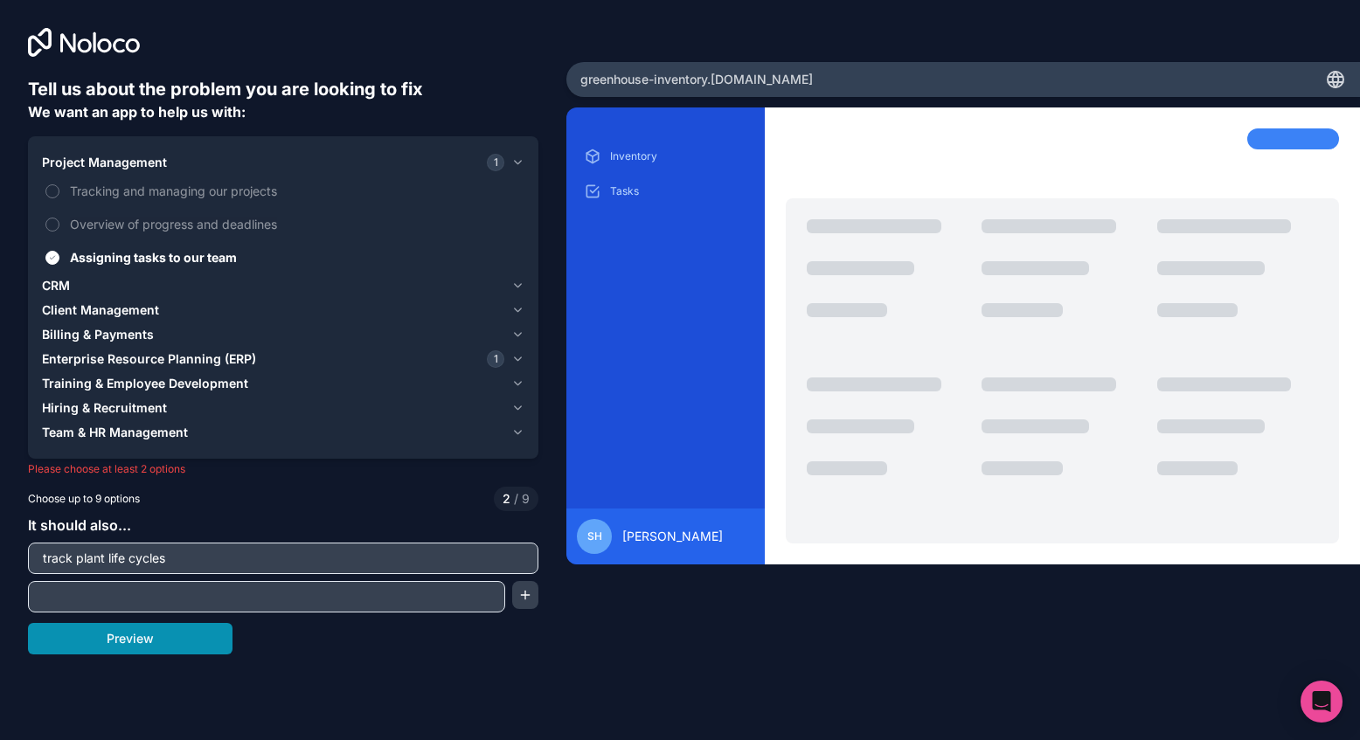
click at [162, 641] on button "Preview" at bounding box center [130, 638] width 205 height 31
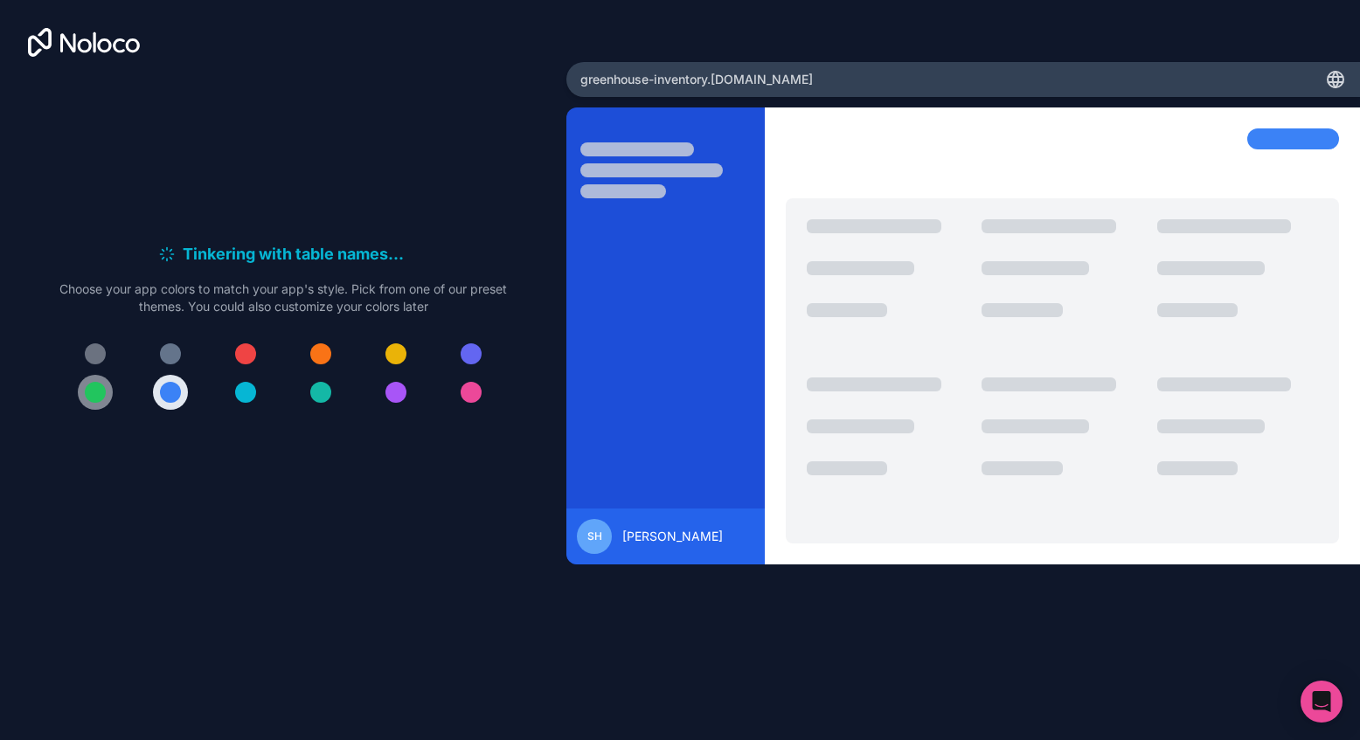
click at [97, 389] on div at bounding box center [95, 392] width 21 height 21
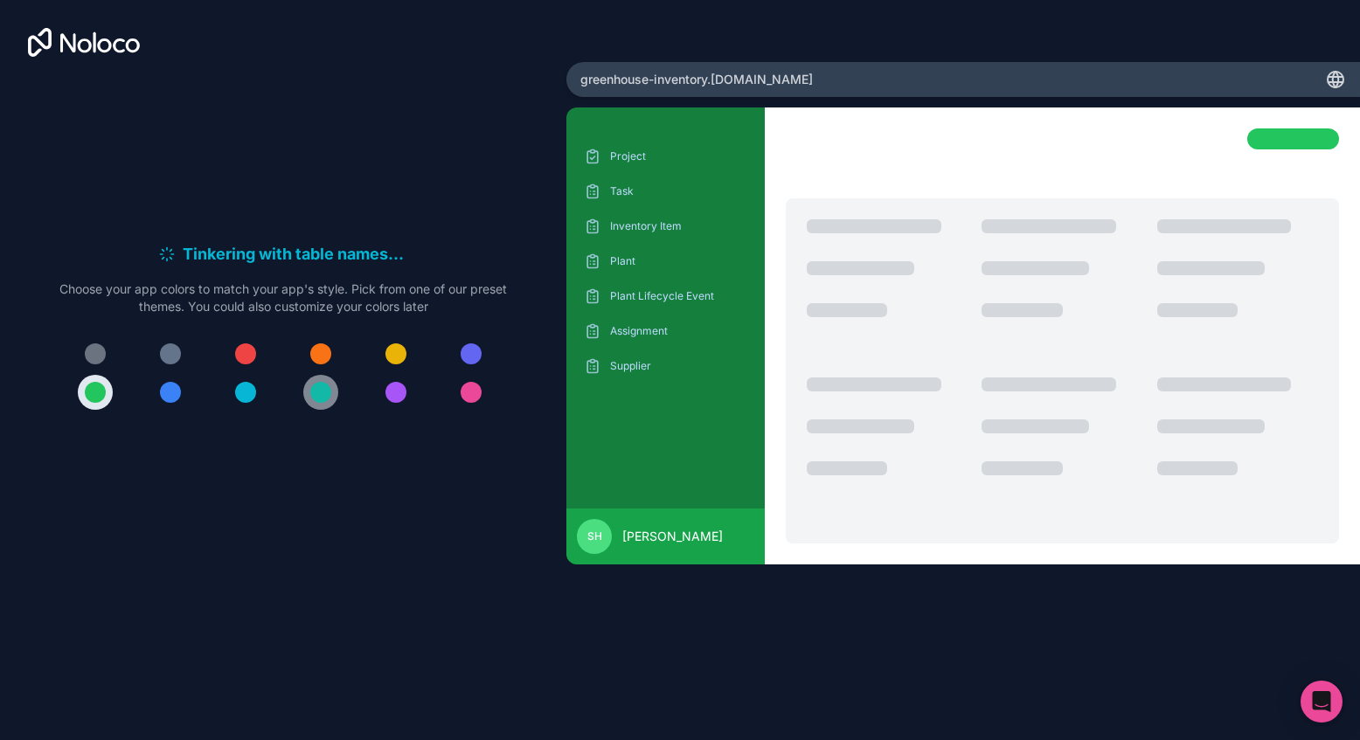
click at [319, 394] on div at bounding box center [320, 392] width 21 height 21
